Goal: Find specific page/section: Find specific page/section

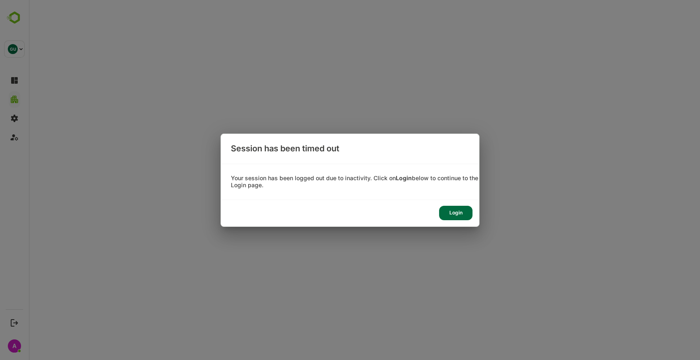
click at [462, 218] on div "Login" at bounding box center [455, 213] width 33 height 14
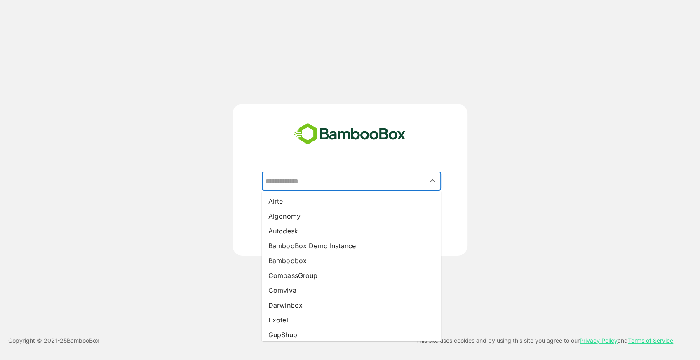
click at [343, 174] on input "text" at bounding box center [351, 181] width 176 height 16
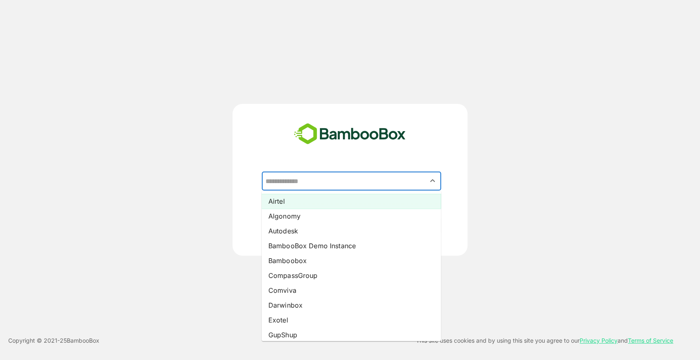
click at [291, 204] on li "Airtel" at bounding box center [351, 201] width 179 height 15
type input "******"
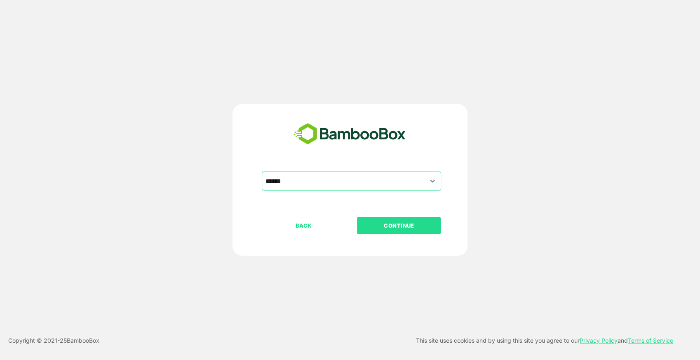
click at [418, 223] on p "CONTINUE" at bounding box center [399, 225] width 82 height 9
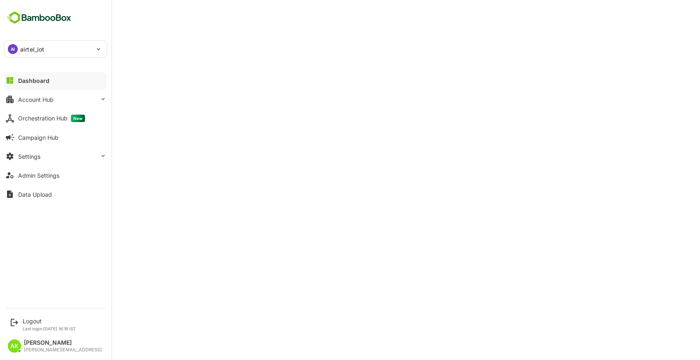
click at [68, 108] on div "Dashboard Account Hub Orchestration Hub New Campaign Hub Settings Admin Setting…" at bounding box center [55, 137] width 111 height 133
click at [56, 103] on button "Account Hub" at bounding box center [55, 99] width 103 height 16
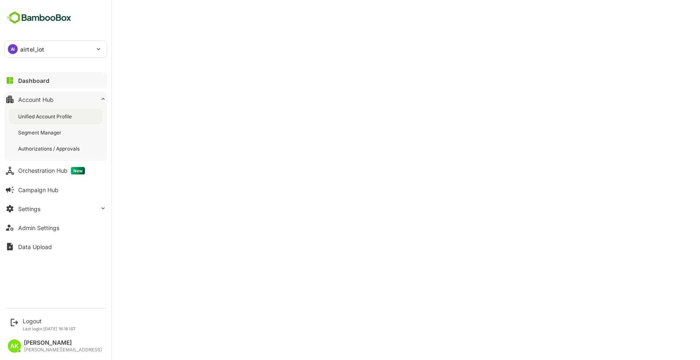
click at [73, 114] on div "Unified Account Profile" at bounding box center [45, 116] width 55 height 7
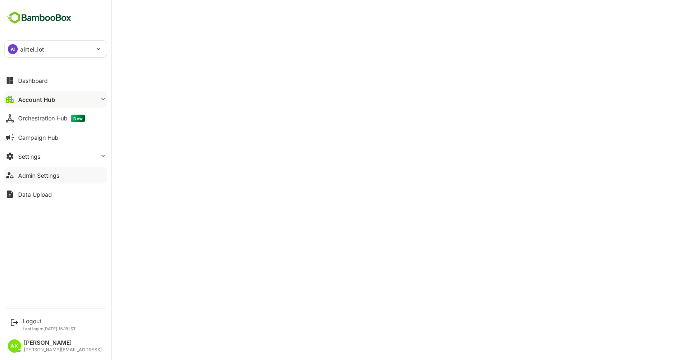
click at [17, 176] on button "Admin Settings" at bounding box center [55, 175] width 103 height 16
